Goal: Task Accomplishment & Management: Complete application form

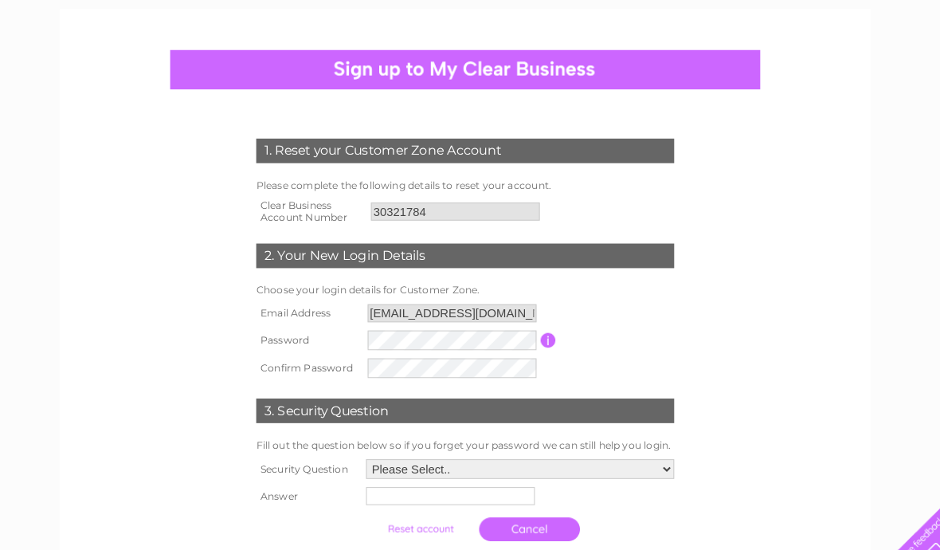
scroll to position [144, 0]
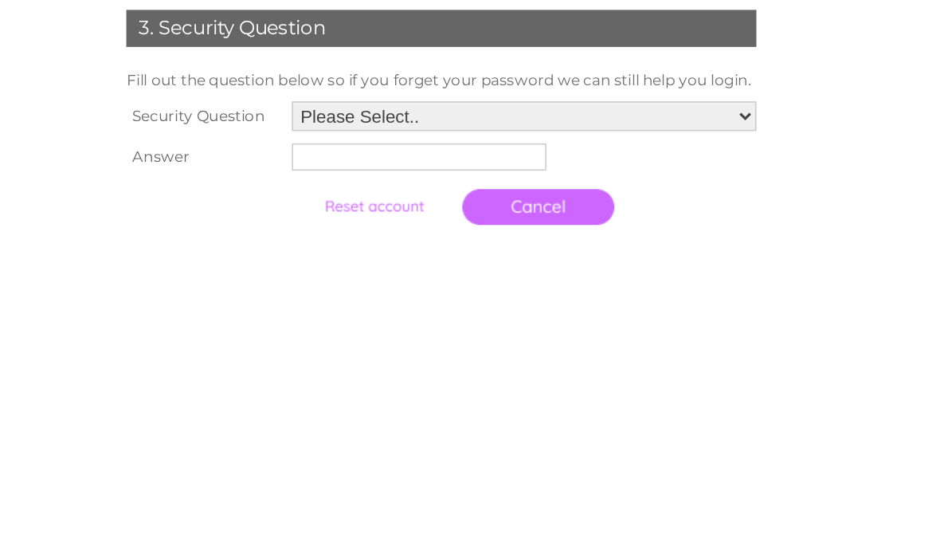
click at [474, 414] on select "Please Select.. In what town or city was your first job? In what town or city d…" at bounding box center [523, 423] width 299 height 19
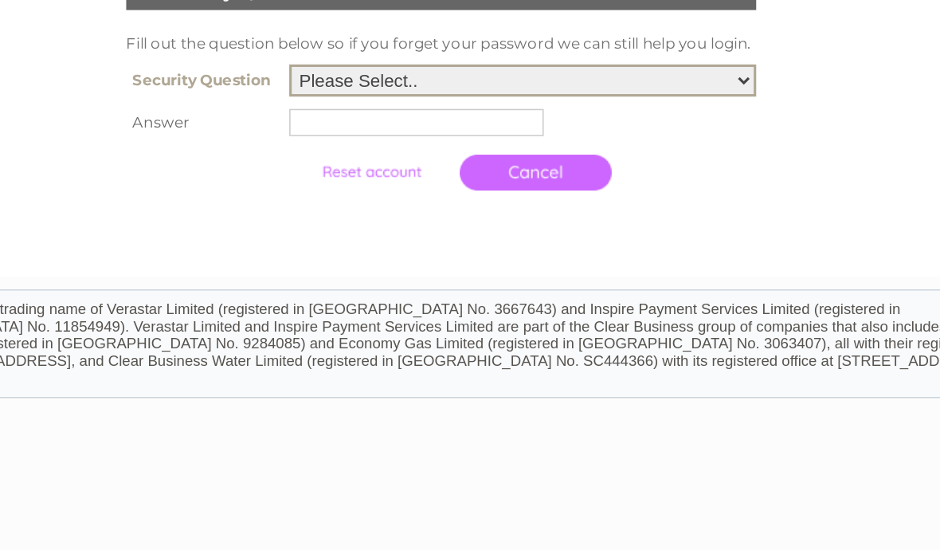
scroll to position [365, 0]
click at [473, 192] on select "Please Select.. In what town or city was your first job? In what town or city d…" at bounding box center [522, 202] width 301 height 21
click at [481, 192] on select "Please Select.. In what town or city was your first job? In what town or city d…" at bounding box center [522, 202] width 301 height 21
select select "6"
click at [372, 221] on input "text" at bounding box center [454, 230] width 164 height 18
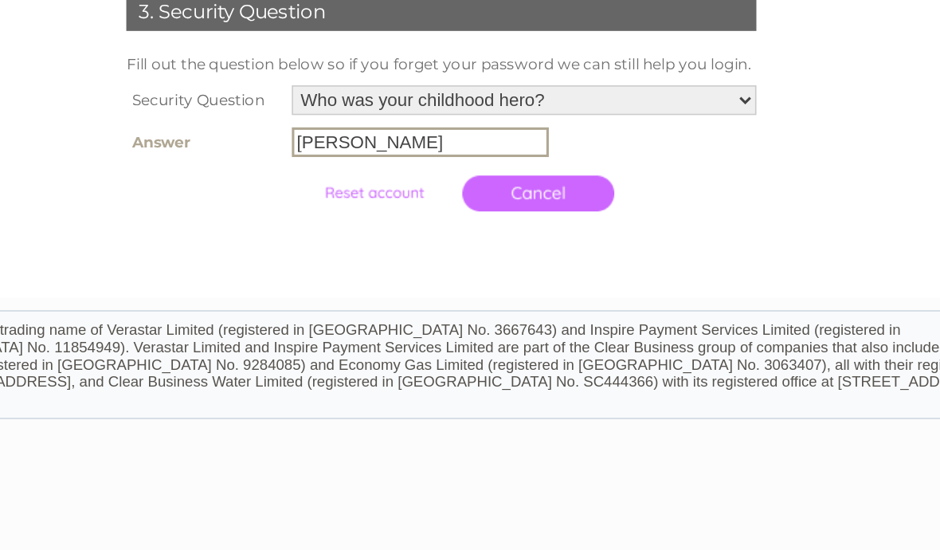
scroll to position [429, 0]
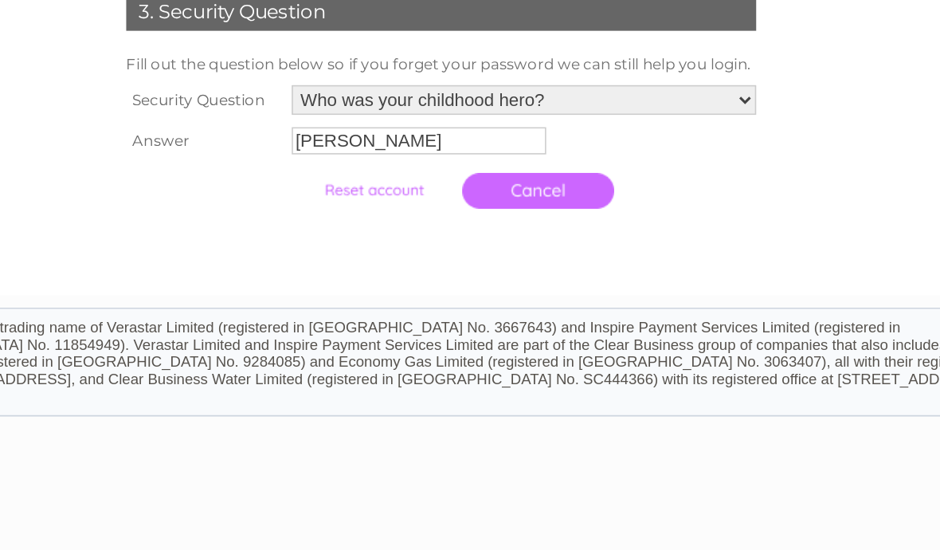
click at [374, 158] on input "Ian Gotham" at bounding box center [456, 167] width 164 height 18
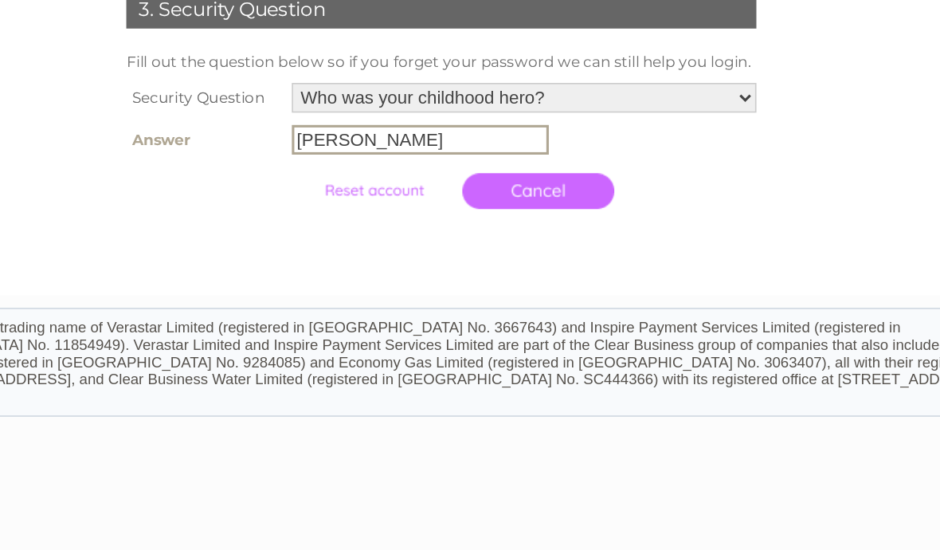
type input "Ian botham"
click at [465, 179] on td "Cancel" at bounding box center [523, 198] width 307 height 39
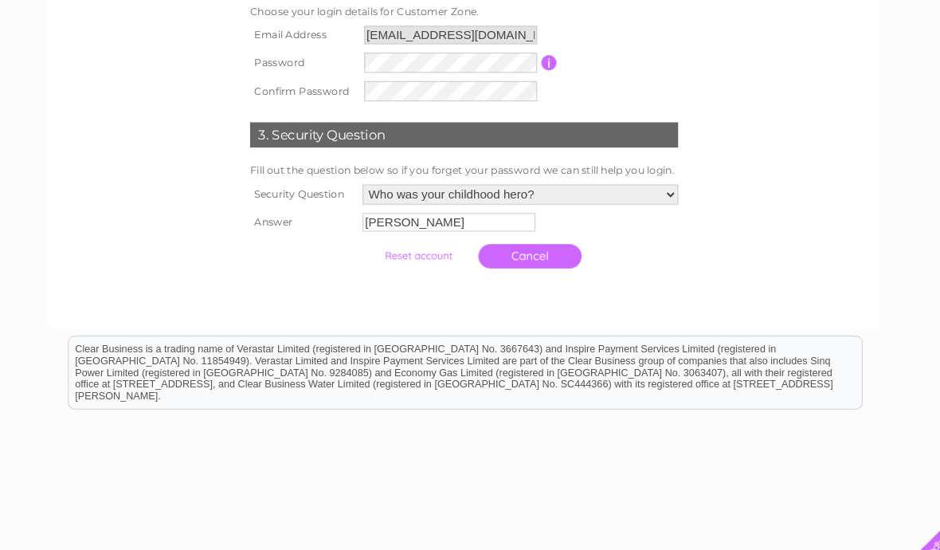
scroll to position [384, 0]
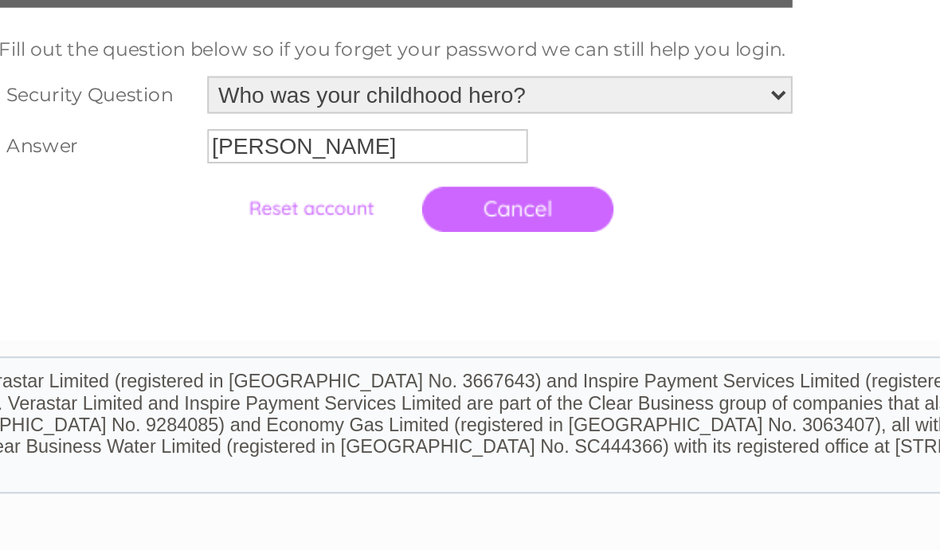
click at [374, 200] on input "Ian botham" at bounding box center [456, 209] width 164 height 18
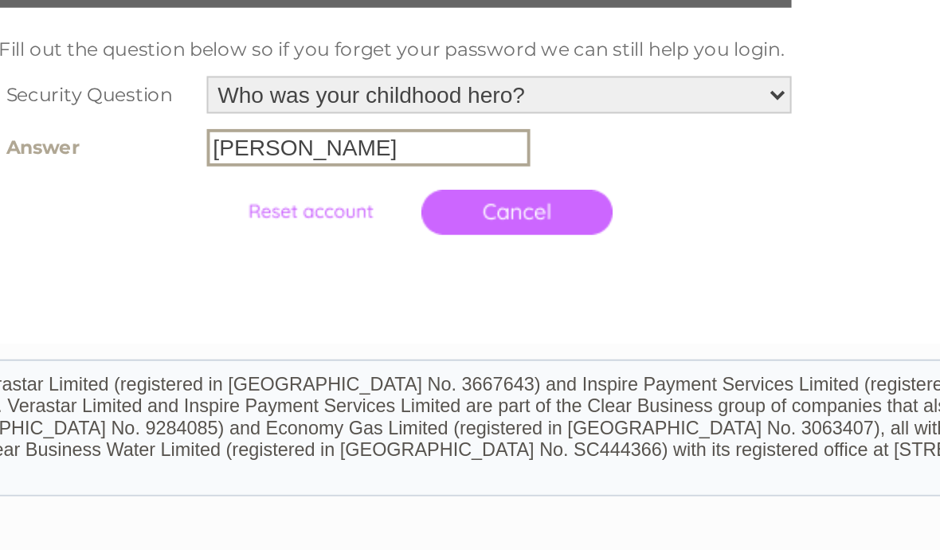
click at [378, 231] on input "submit" at bounding box center [427, 242] width 98 height 22
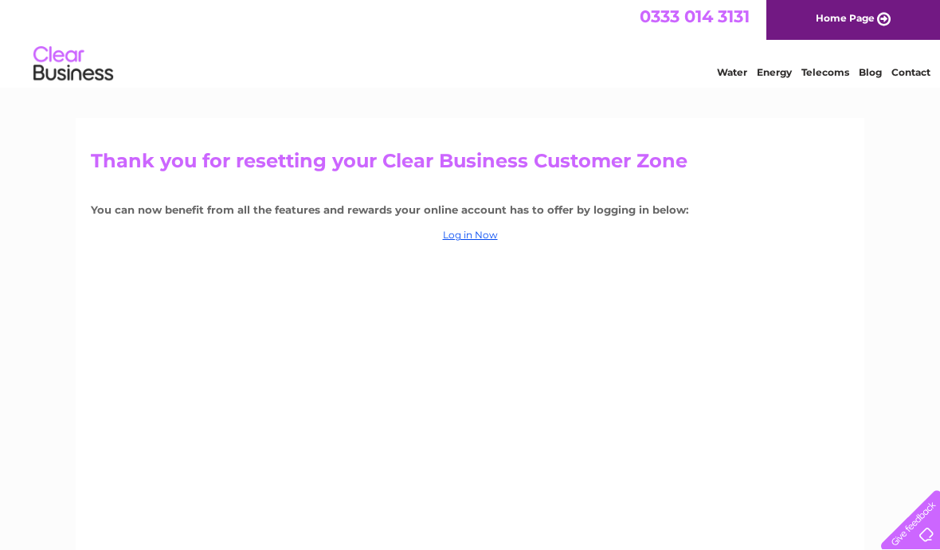
click at [479, 229] on link "Log in Now" at bounding box center [470, 235] width 55 height 12
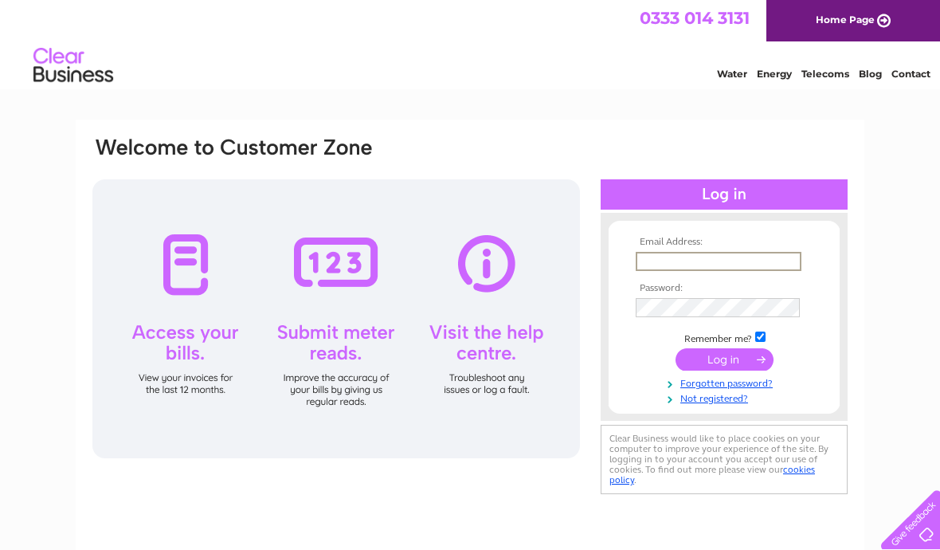
type input "[EMAIL_ADDRESS][DOMAIN_NAME]"
click at [724, 360] on input "submit" at bounding box center [724, 359] width 98 height 22
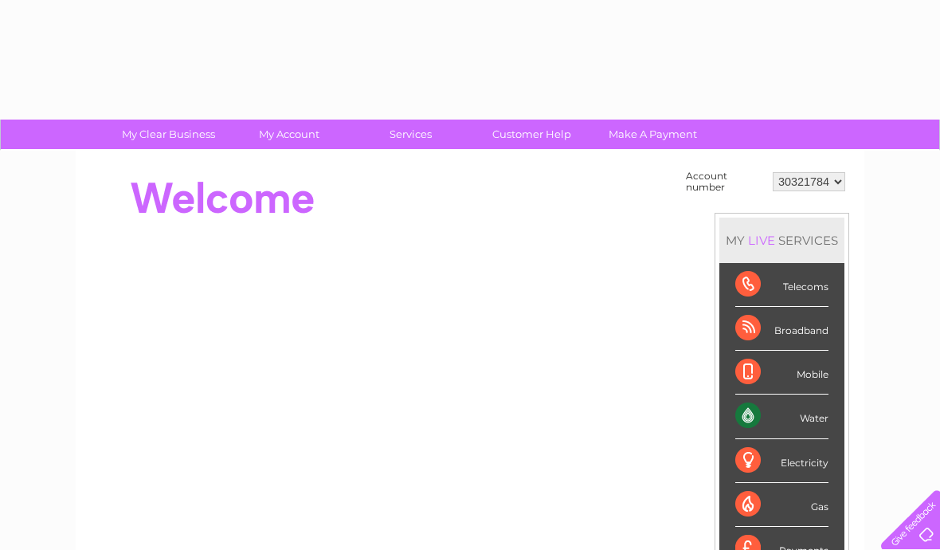
click at [741, 357] on div "Mobile" at bounding box center [781, 372] width 93 height 44
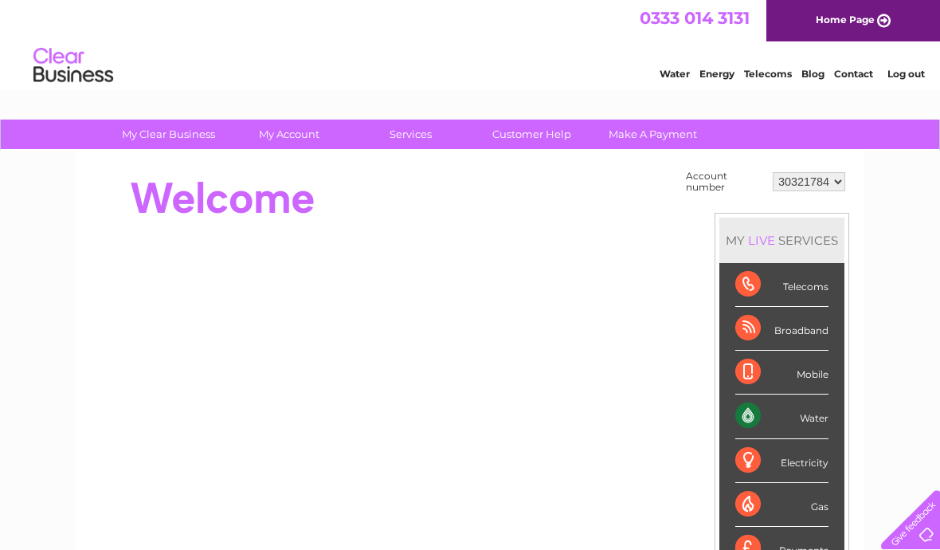
click at [667, 71] on link "Water" at bounding box center [674, 74] width 30 height 12
